Goal: Information Seeking & Learning: Learn about a topic

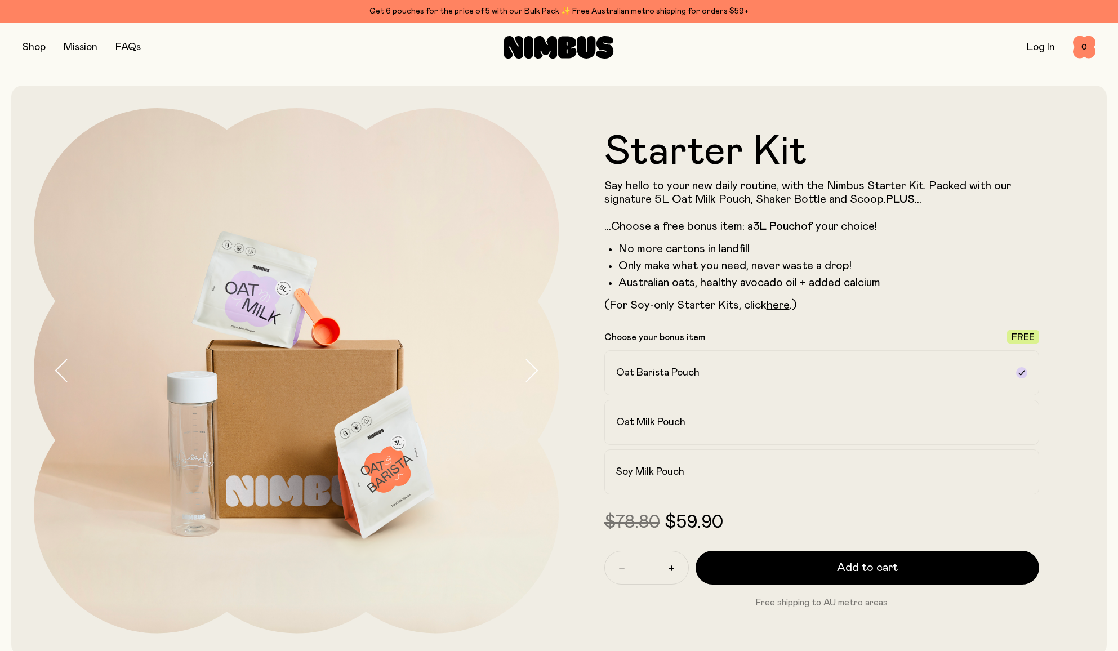
click at [31, 43] on button "button" at bounding box center [34, 47] width 23 height 16
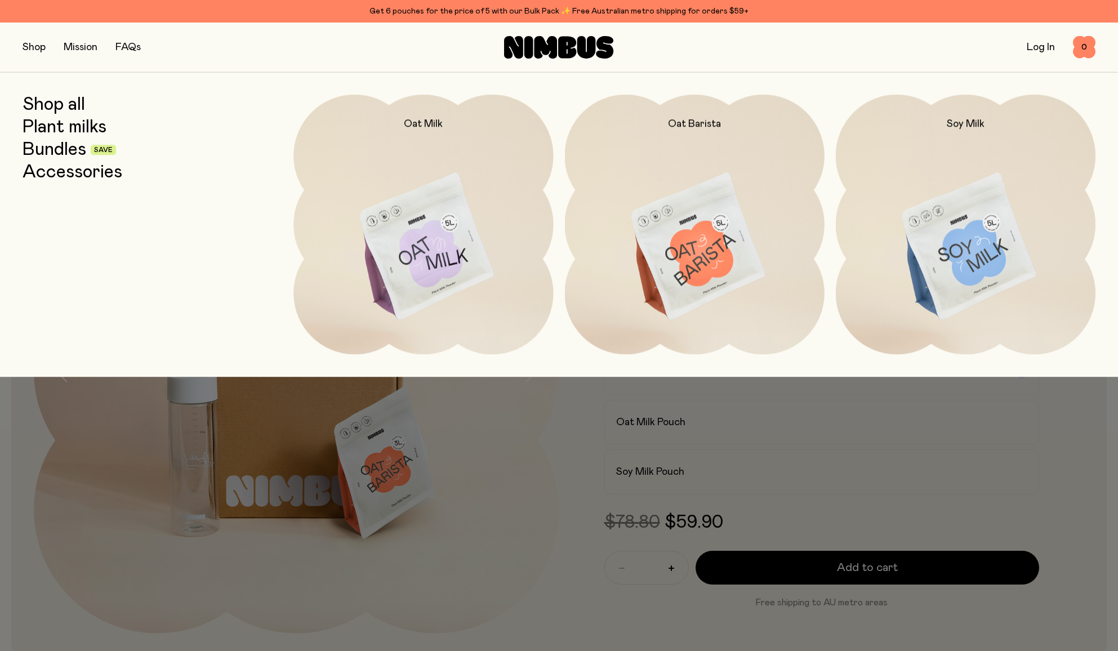
scroll to position [0, 1]
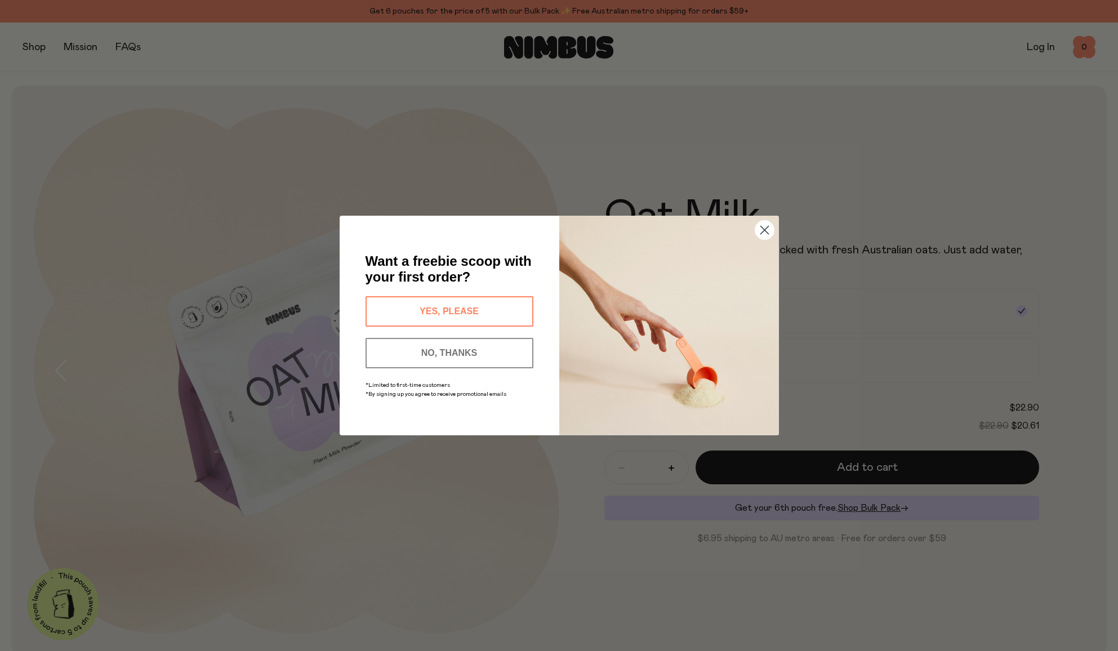
click at [761, 227] on circle "Close dialog" at bounding box center [763, 230] width 19 height 19
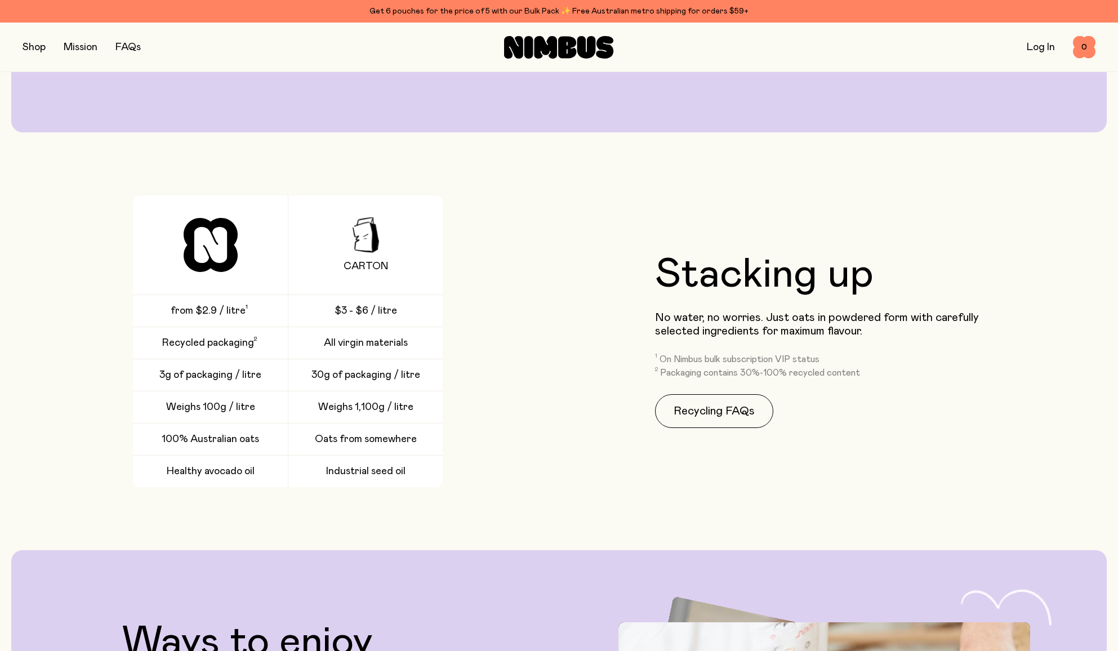
scroll to position [1804, 0]
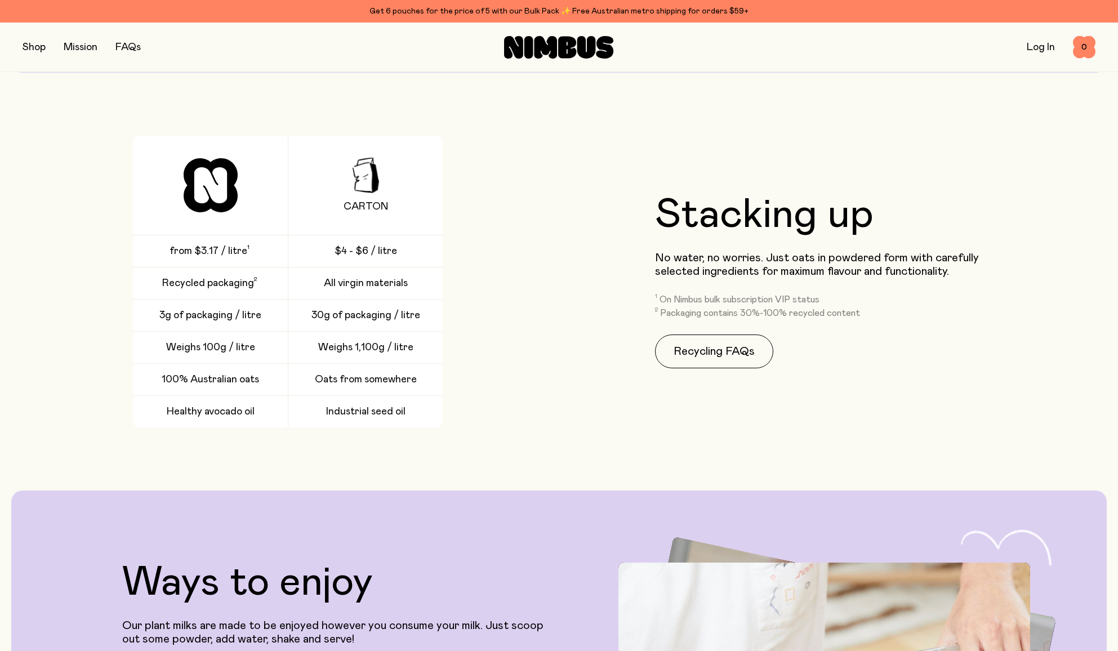
scroll to position [1864, 0]
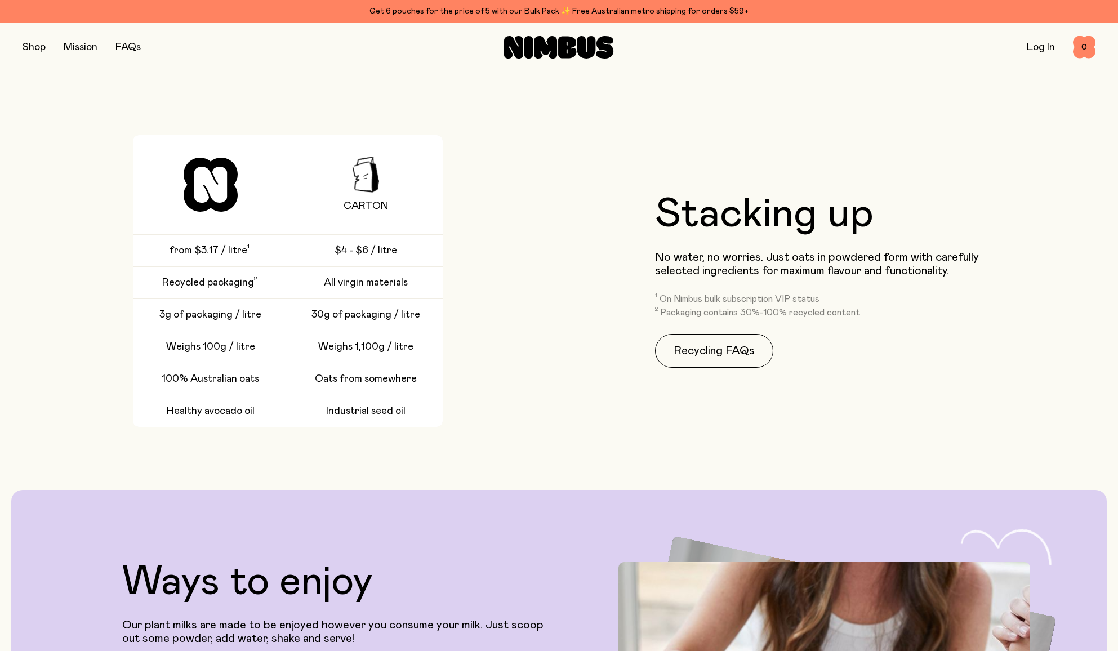
click at [129, 43] on link "FAQs" at bounding box center [127, 47] width 25 height 10
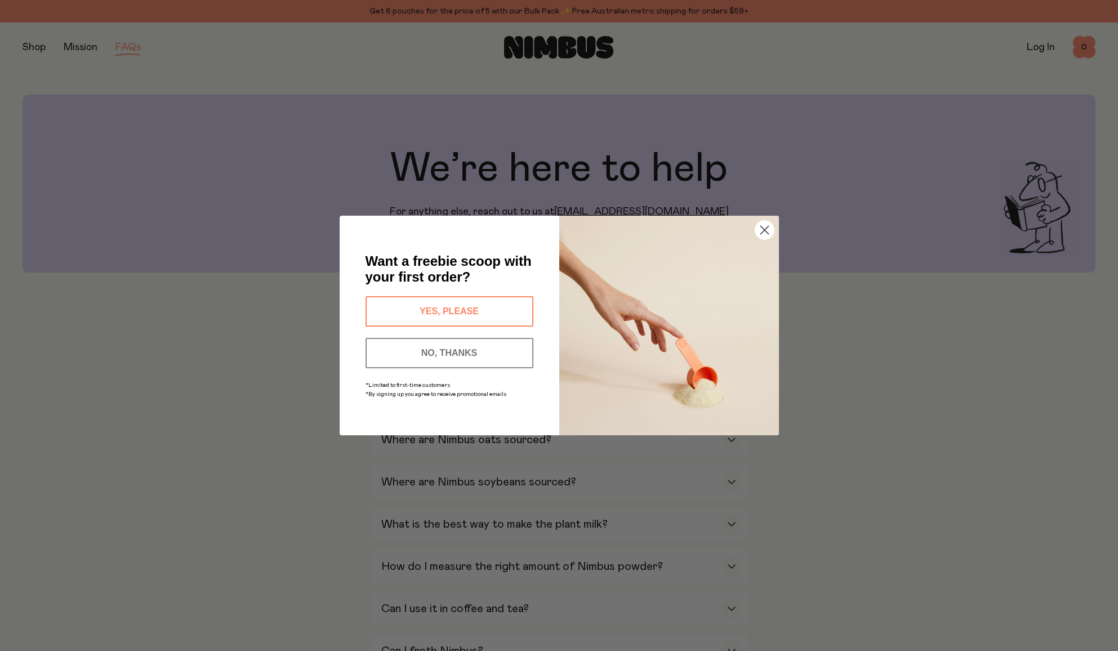
click at [761, 231] on circle "Close dialog" at bounding box center [763, 230] width 19 height 19
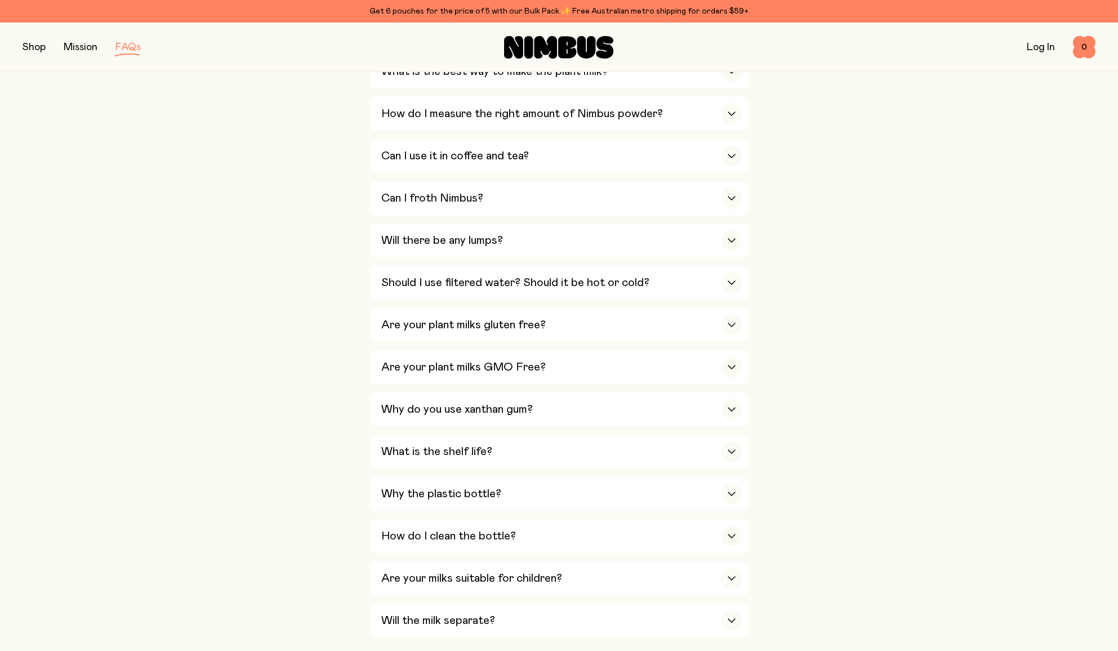
scroll to position [459, 0]
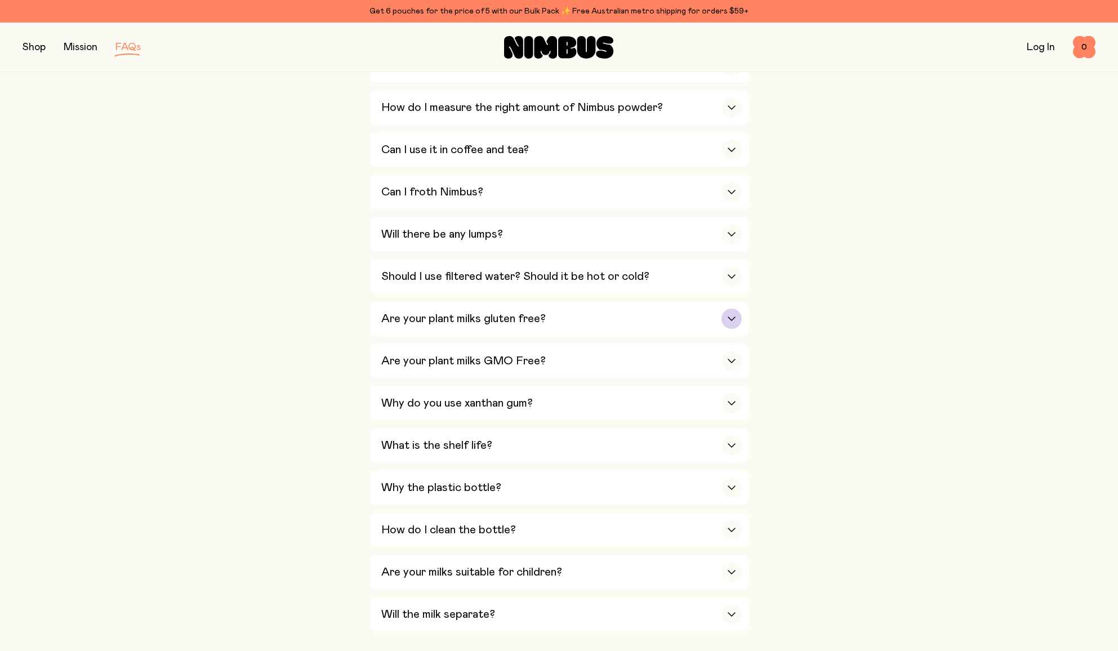
click at [738, 309] on div "button" at bounding box center [731, 319] width 20 height 20
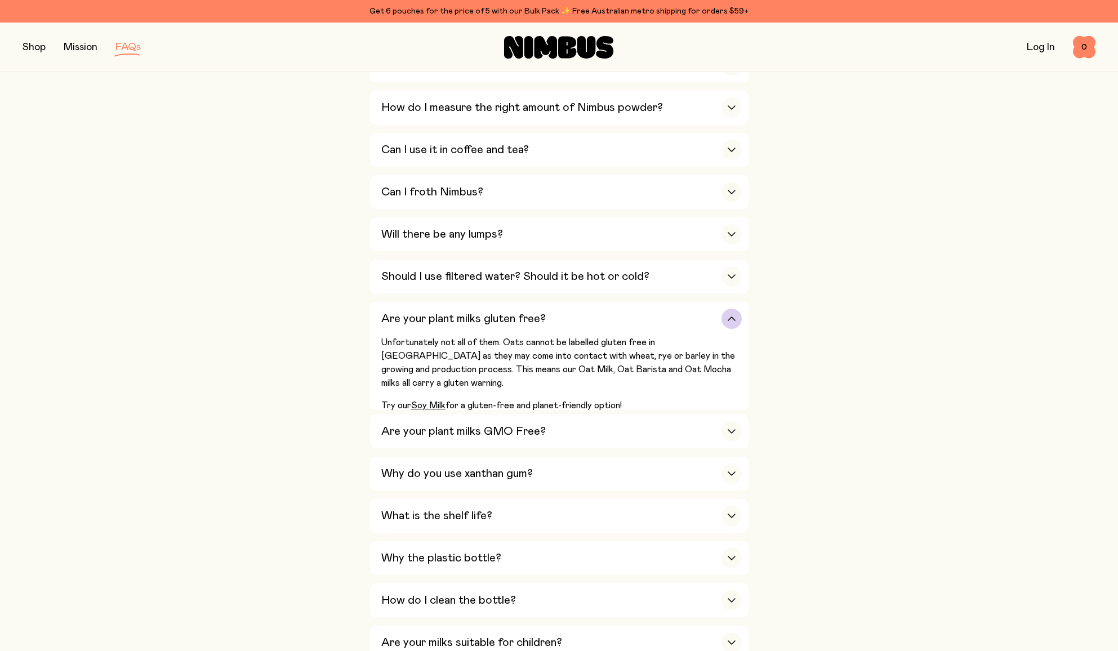
click at [738, 309] on div "button" at bounding box center [731, 319] width 20 height 20
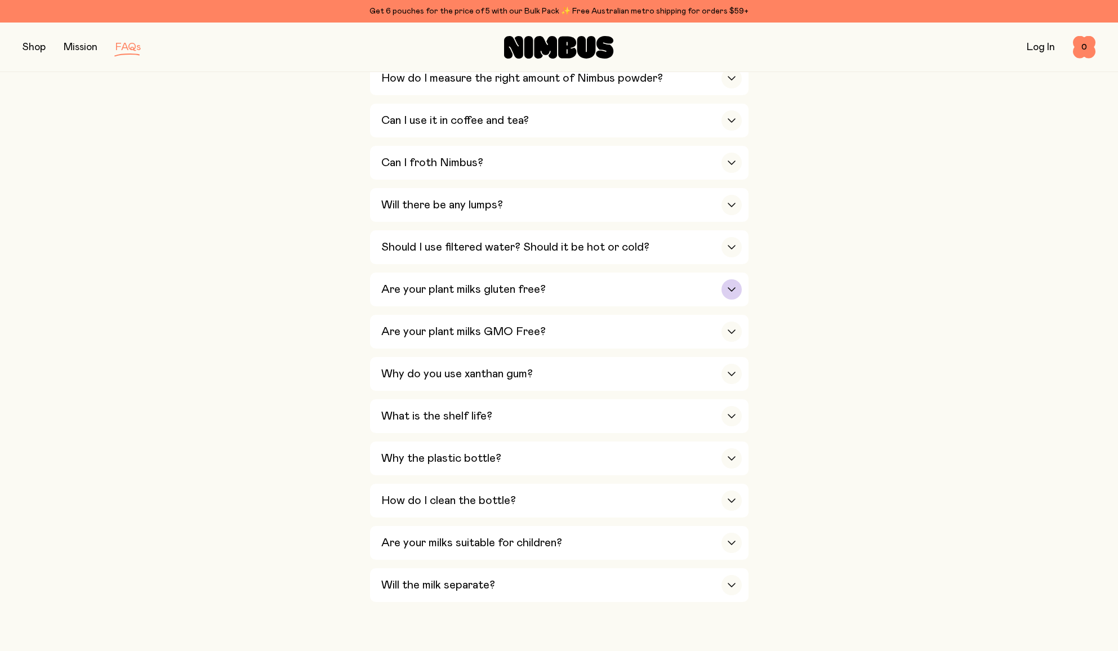
scroll to position [497, 0]
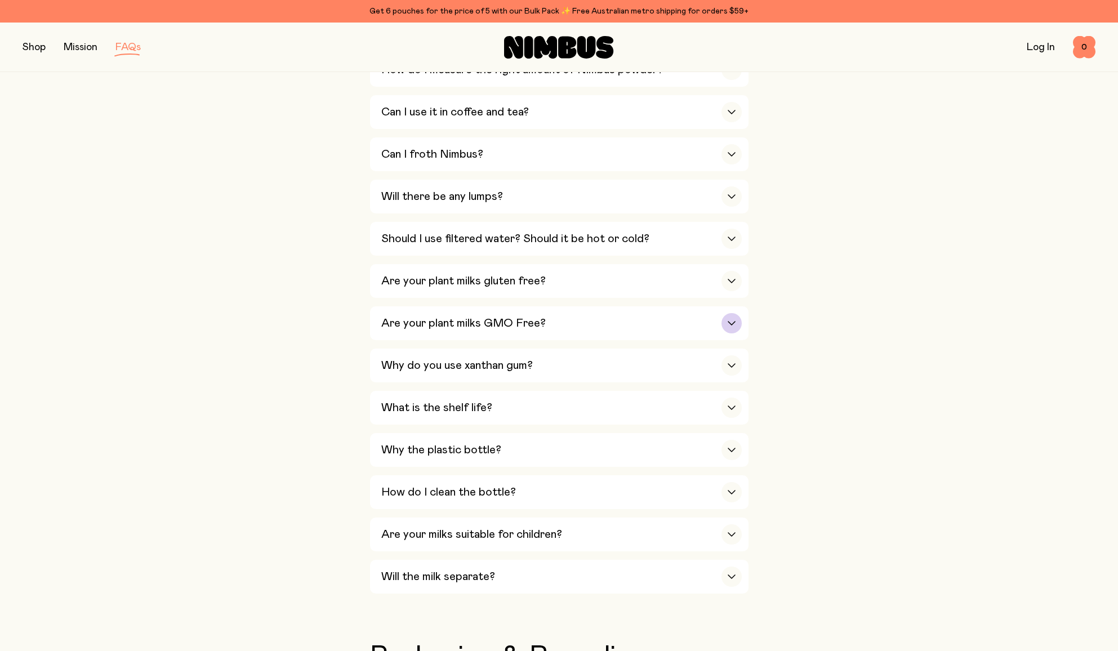
click at [738, 313] on div "button" at bounding box center [731, 323] width 20 height 20
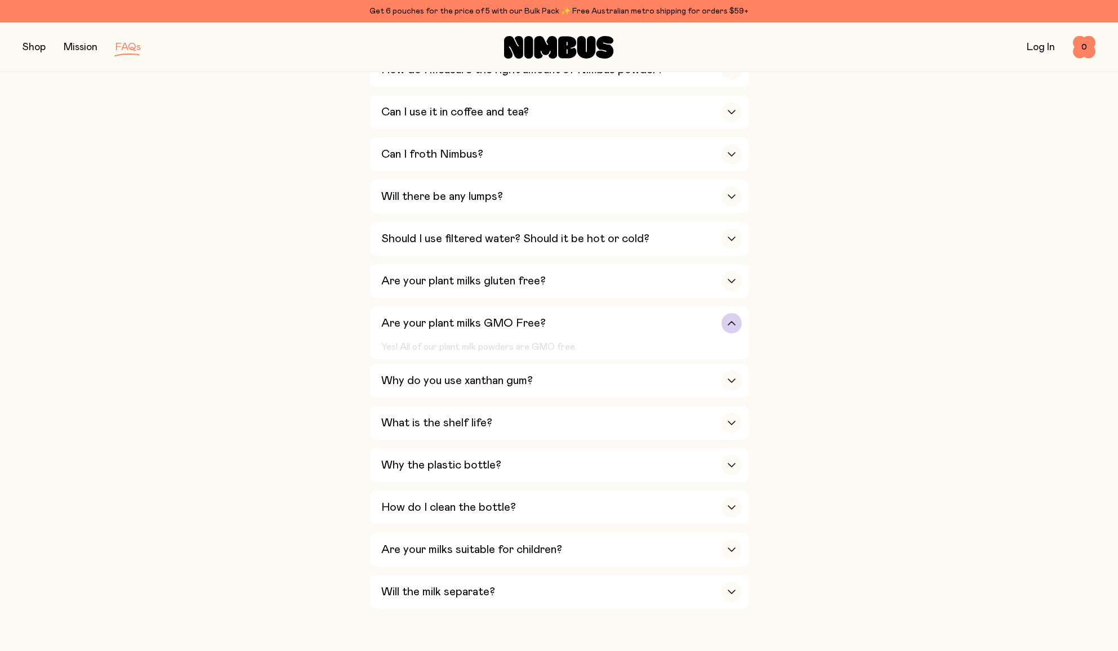
scroll to position [495, 1]
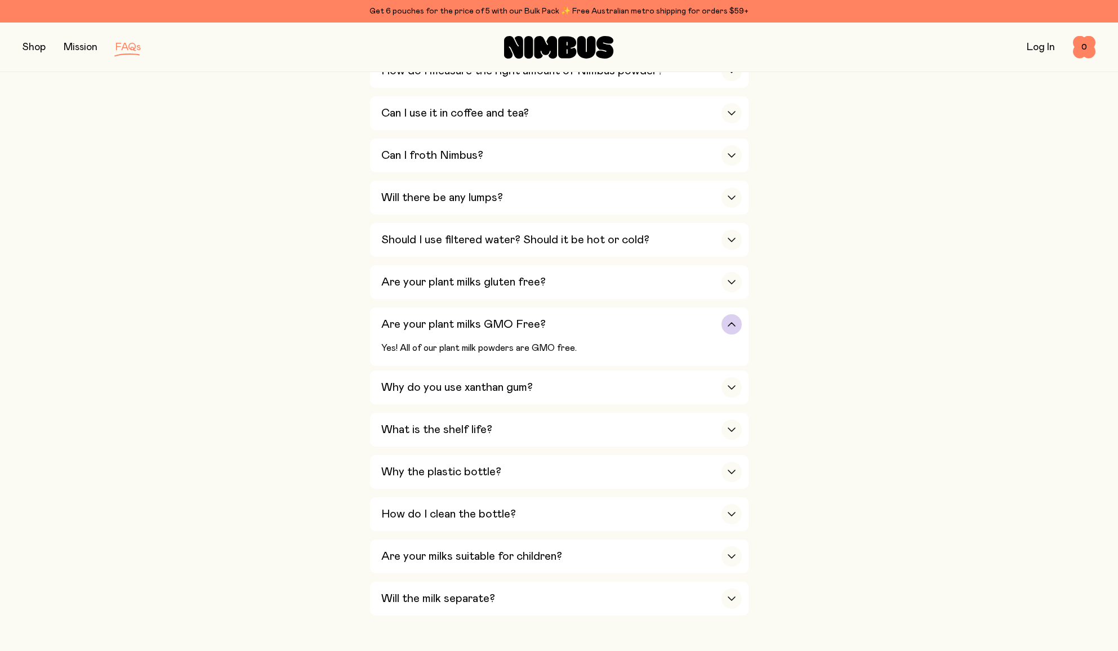
click at [738, 314] on div "button" at bounding box center [731, 324] width 20 height 20
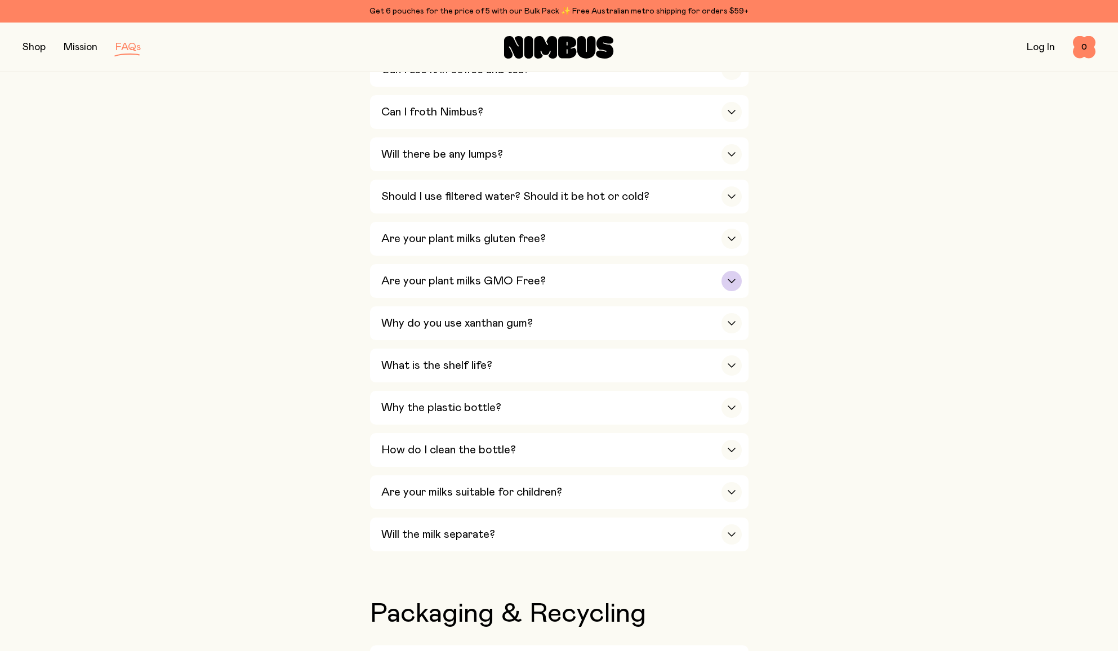
scroll to position [540, 0]
click at [738, 312] on div "button" at bounding box center [731, 322] width 20 height 20
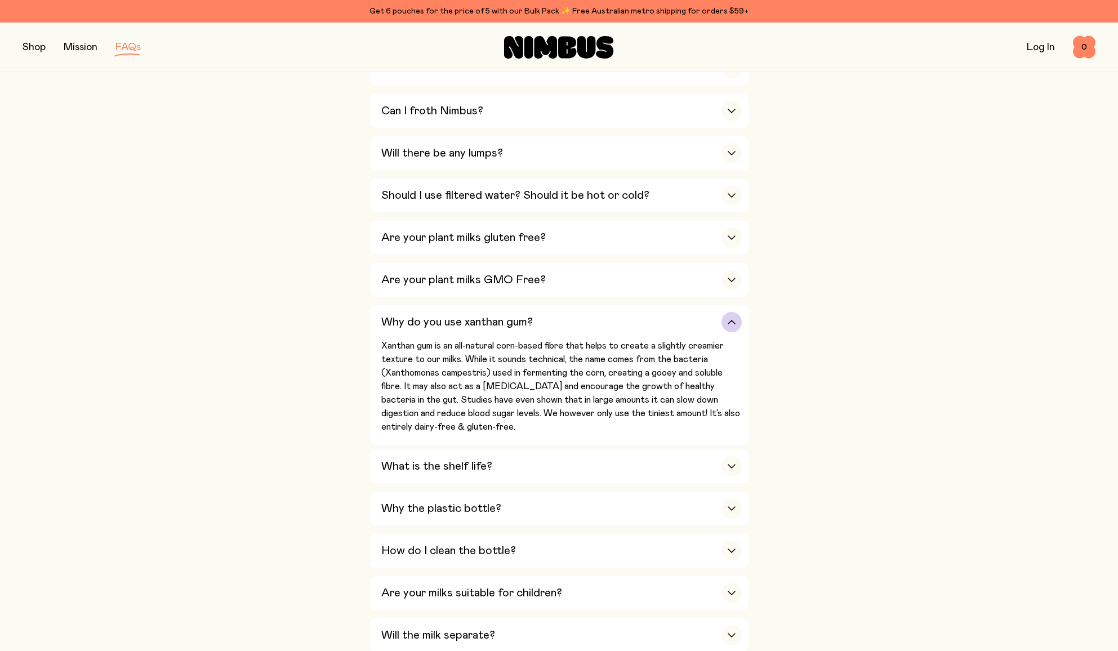
click at [738, 312] on div "button" at bounding box center [731, 322] width 20 height 20
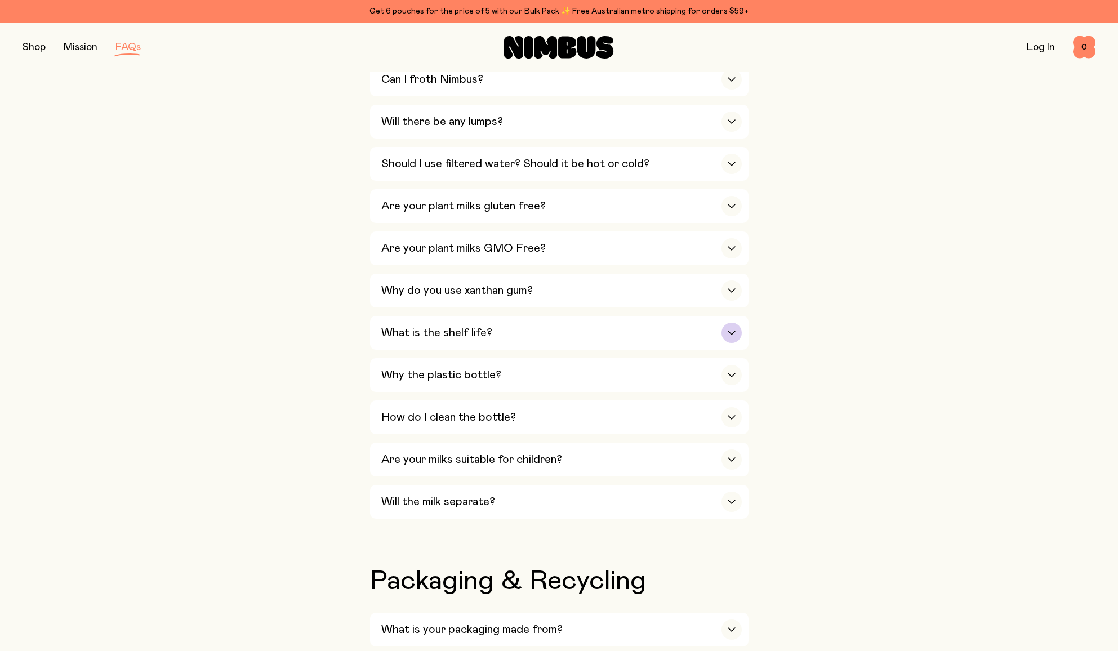
click at [738, 316] on div "What is the shelf life?" at bounding box center [561, 333] width 360 height 34
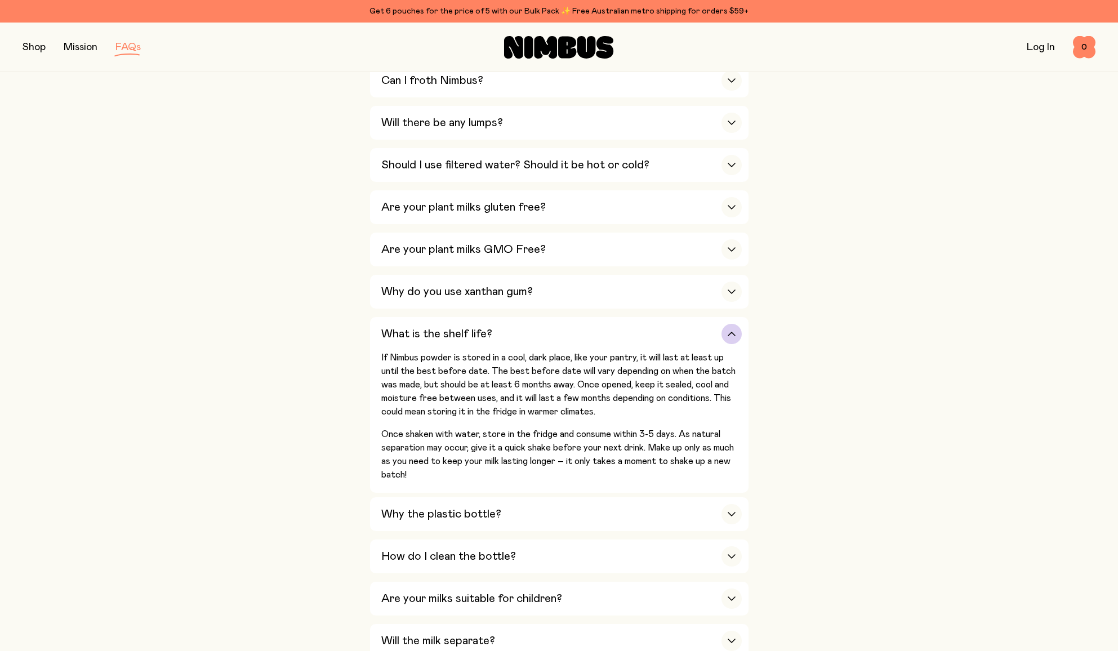
scroll to position [570, 0]
click at [738, 317] on div "What is the shelf life?" at bounding box center [561, 334] width 360 height 34
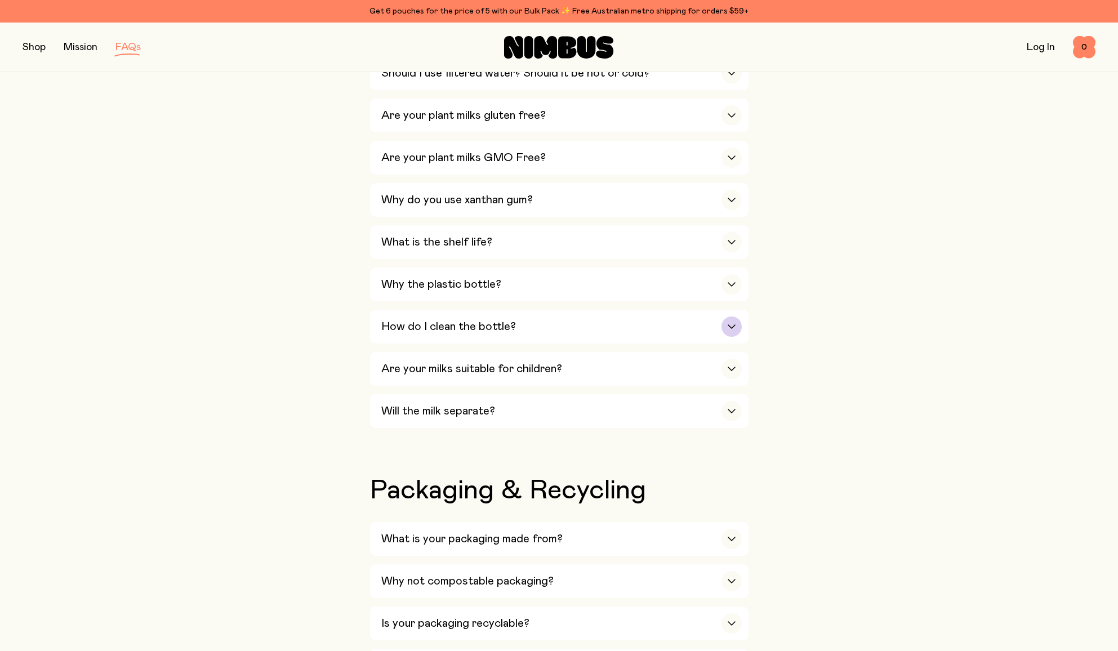
click at [737, 316] on div "button" at bounding box center [731, 326] width 20 height 20
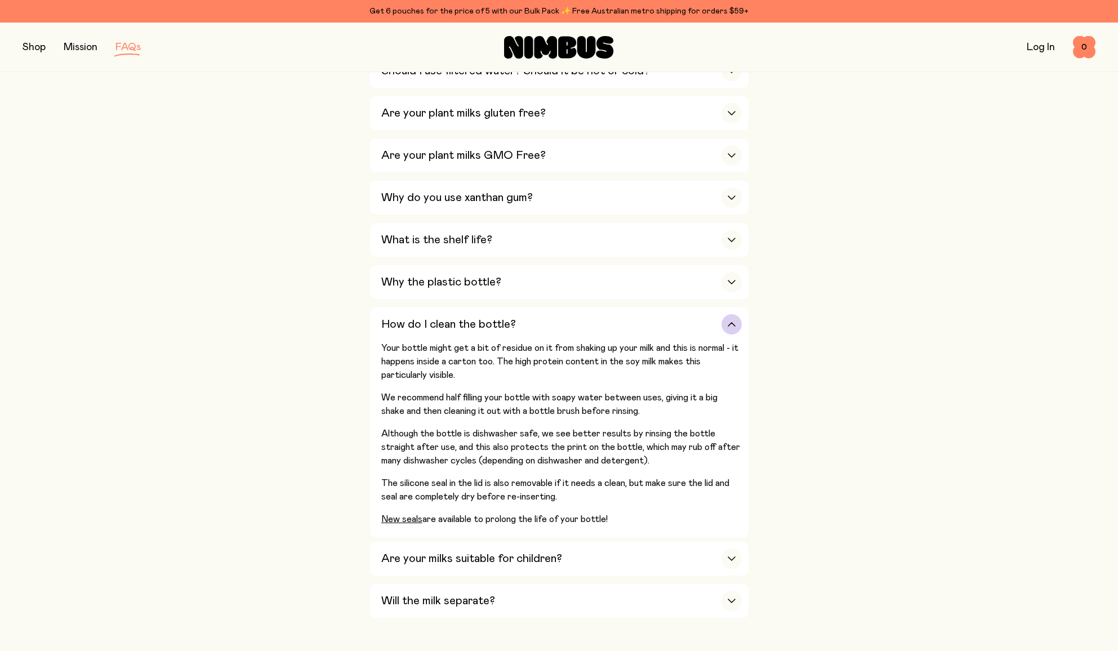
scroll to position [664, 1]
click at [737, 314] on div "button" at bounding box center [731, 324] width 20 height 20
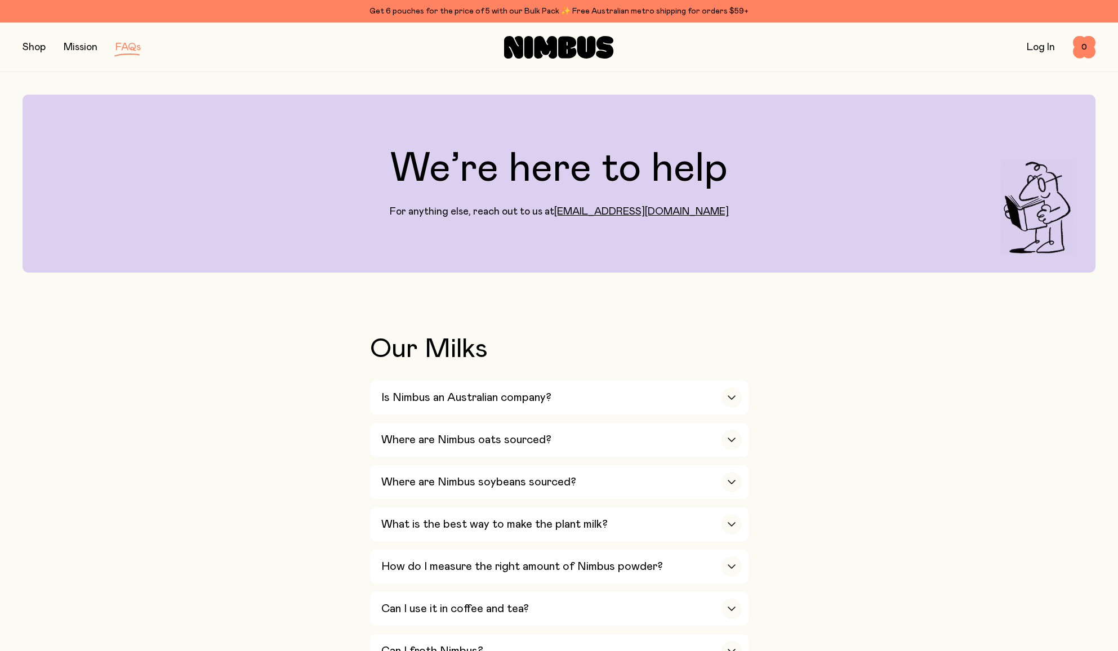
scroll to position [0, 0]
click at [33, 42] on button "button" at bounding box center [34, 47] width 23 height 16
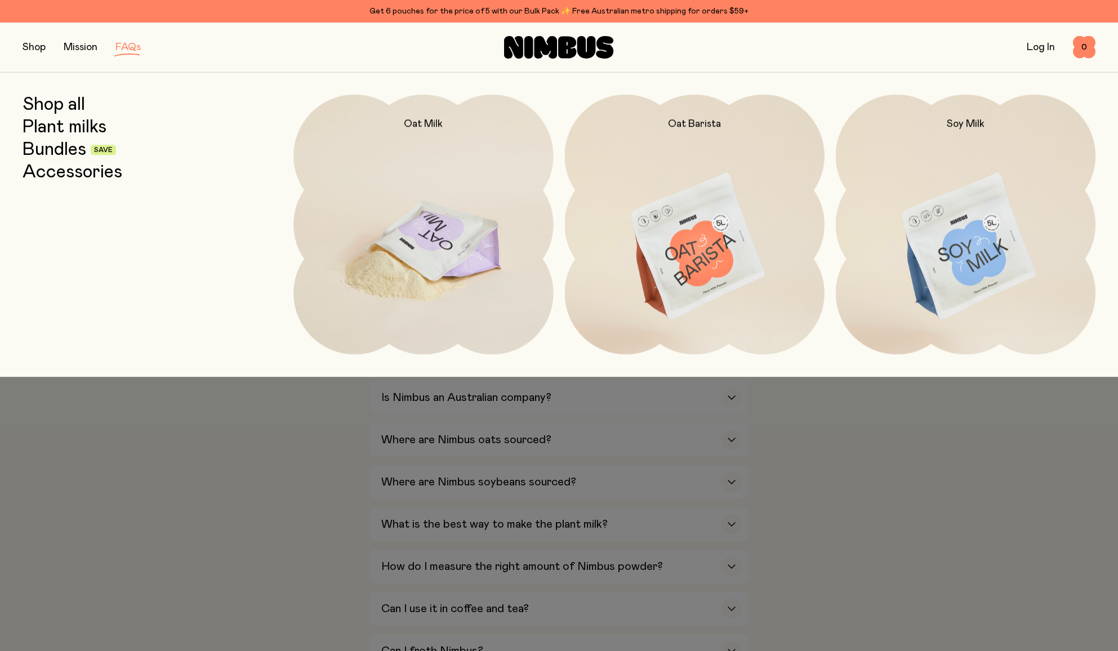
click at [383, 238] on img at bounding box center [423, 247] width 260 height 305
